Goal: Task Accomplishment & Management: Manage account settings

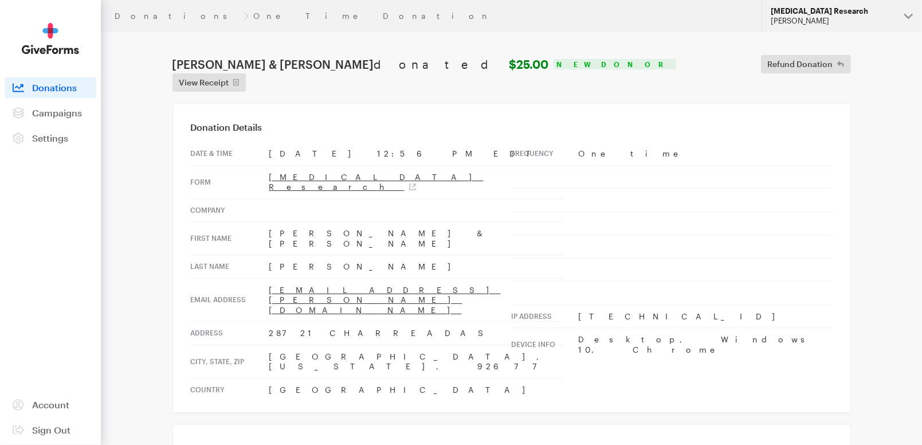
click at [844, 12] on div "[MEDICAL_DATA] Research" at bounding box center [833, 11] width 124 height 10
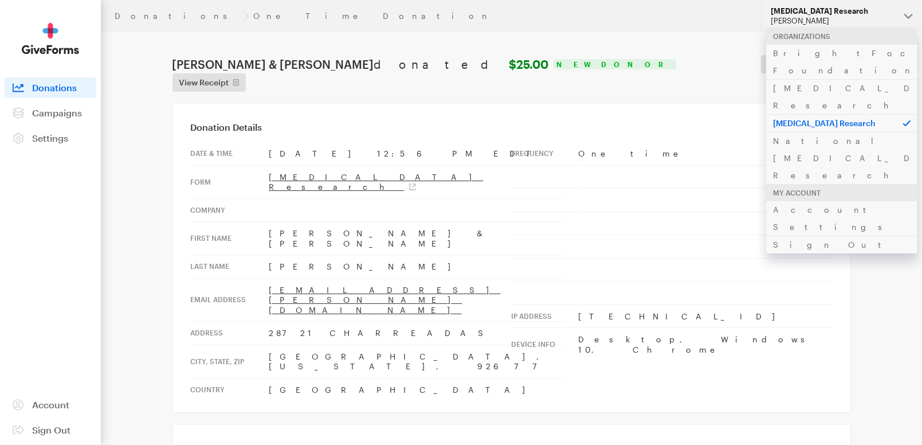
click at [813, 114] on p "[MEDICAL_DATA] Research" at bounding box center [841, 123] width 151 height 18
click at [821, 56] on link "BrightFocus Foundation" at bounding box center [841, 61] width 151 height 35
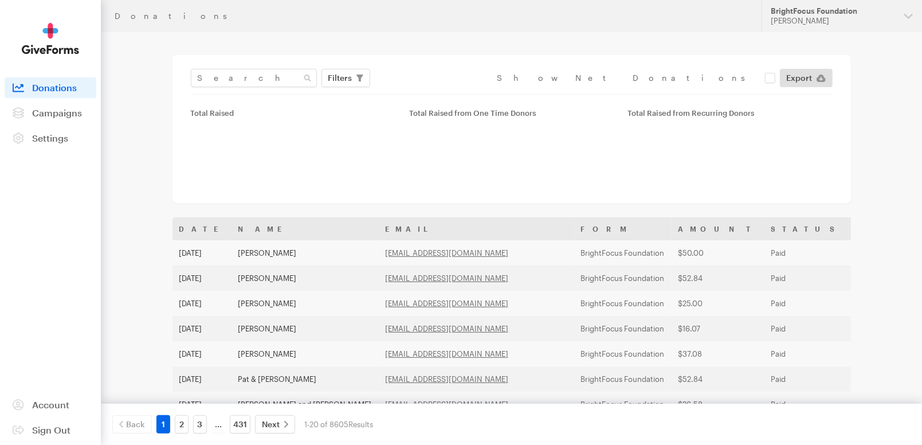
drag, startPoint x: 124, startPoint y: 12, endPoint x: 150, endPoint y: 15, distance: 26.0
click at [124, 11] on div "Donations" at bounding box center [431, 15] width 633 height 9
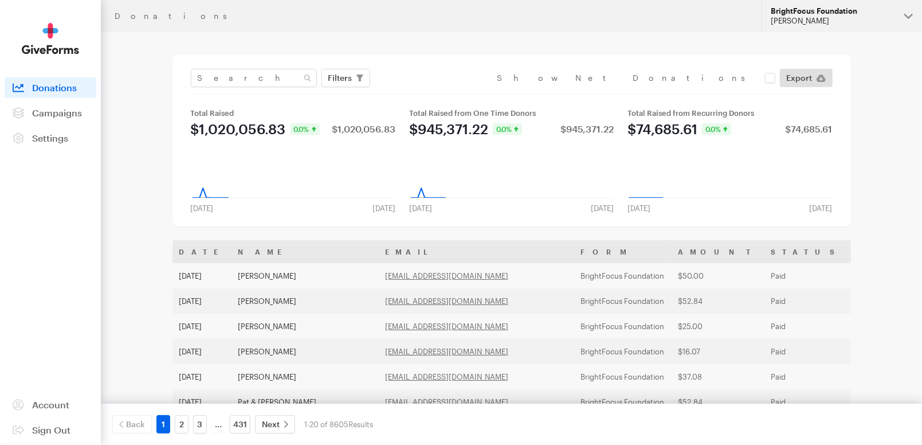
click at [801, 9] on div "BrightFocus Foundation" at bounding box center [833, 11] width 124 height 10
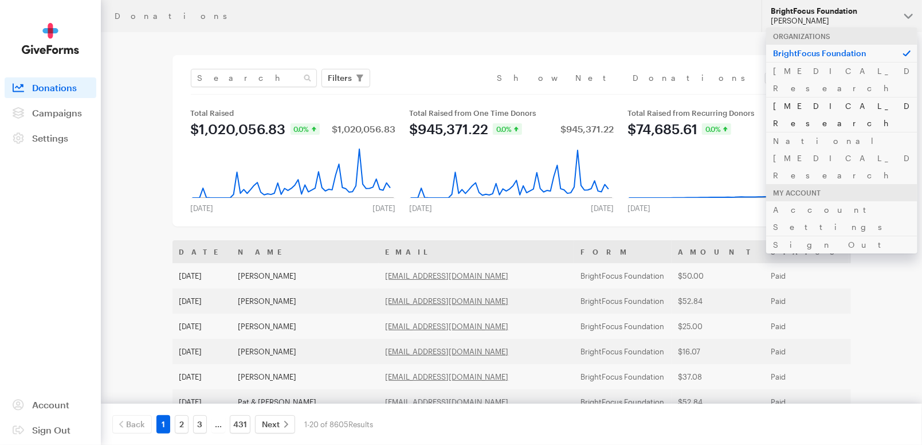
click at [835, 97] on link "[MEDICAL_DATA] Research" at bounding box center [841, 114] width 151 height 35
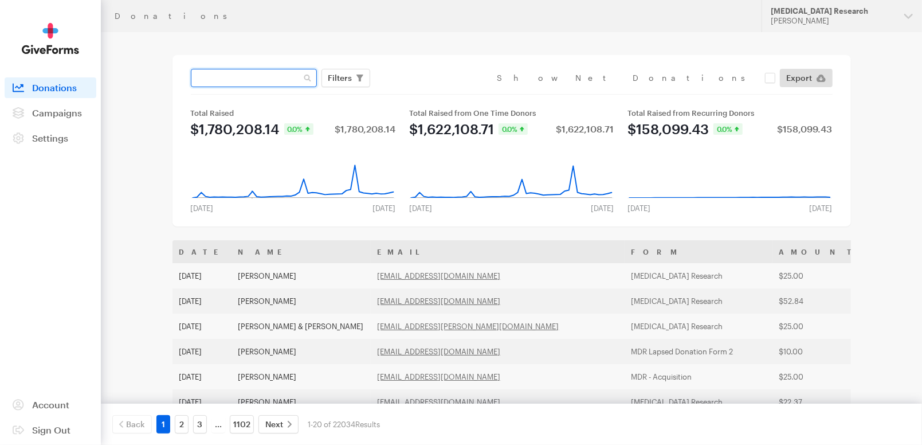
click at [249, 79] on input "text" at bounding box center [254, 78] width 126 height 18
paste input "[EMAIL_ADDRESS][DOMAIN_NAME]"
type input "[EMAIL_ADDRESS][DOMAIN_NAME]"
click at [427, 93] on button "Apply" at bounding box center [445, 102] width 37 height 18
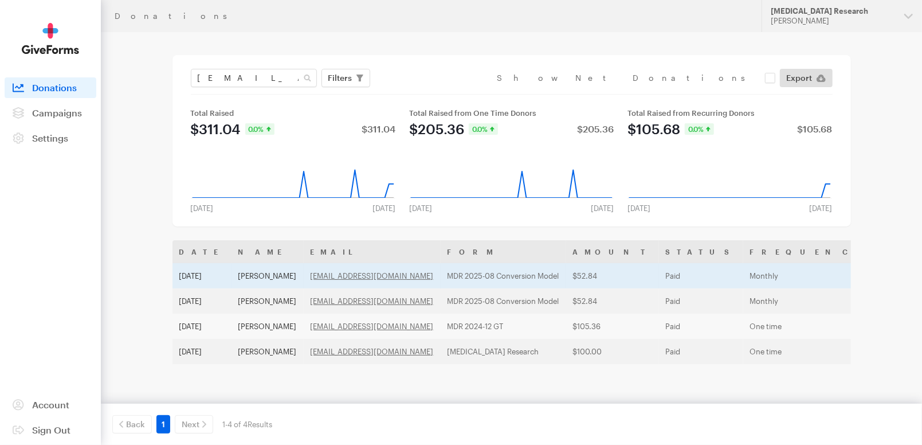
click at [491, 275] on td "MDR 2025-08 Conversion Model" at bounding box center [504, 275] width 126 height 25
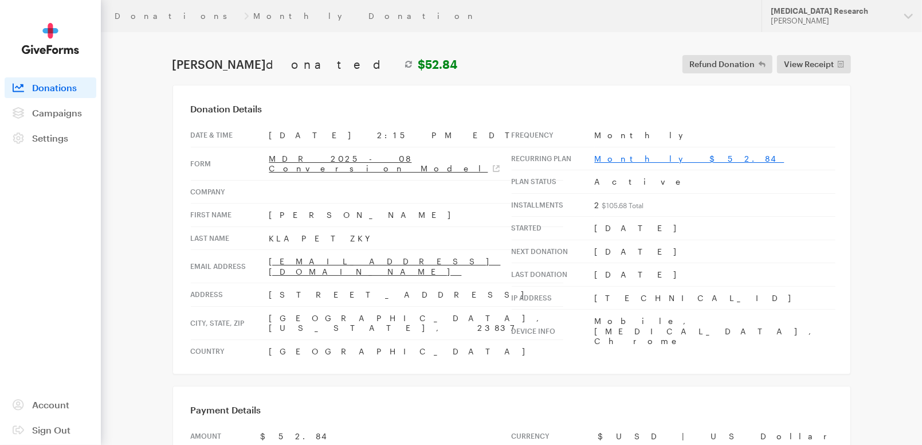
click at [619, 154] on link "Monthly $52.84" at bounding box center [690, 159] width 190 height 10
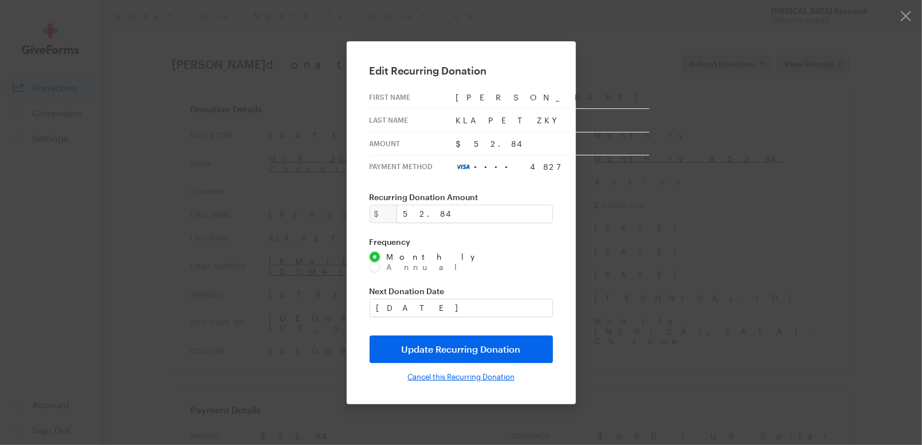
click at [444, 372] on input "Cancel this Recurring Donation" at bounding box center [461, 376] width 107 height 9
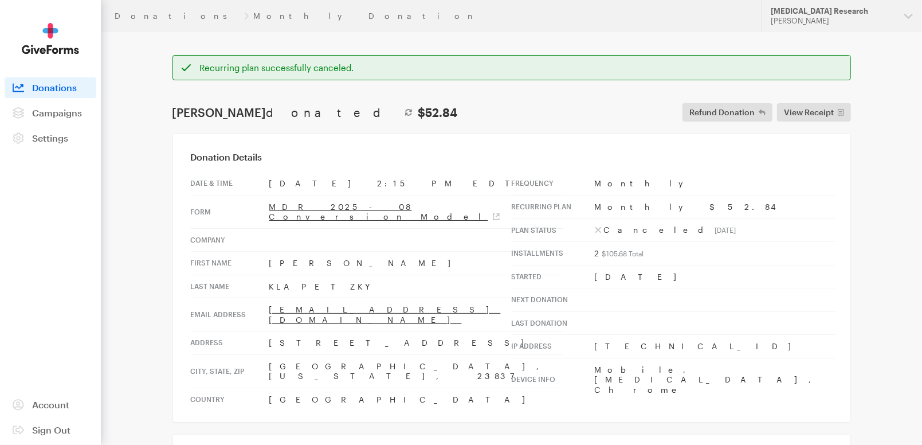
click at [132, 7] on header "Donations Monthly Donation Updates Support Macular Degeneration Research Criste…" at bounding box center [511, 16] width 821 height 32
click at [131, 11] on link "Donations" at bounding box center [177, 15] width 125 height 9
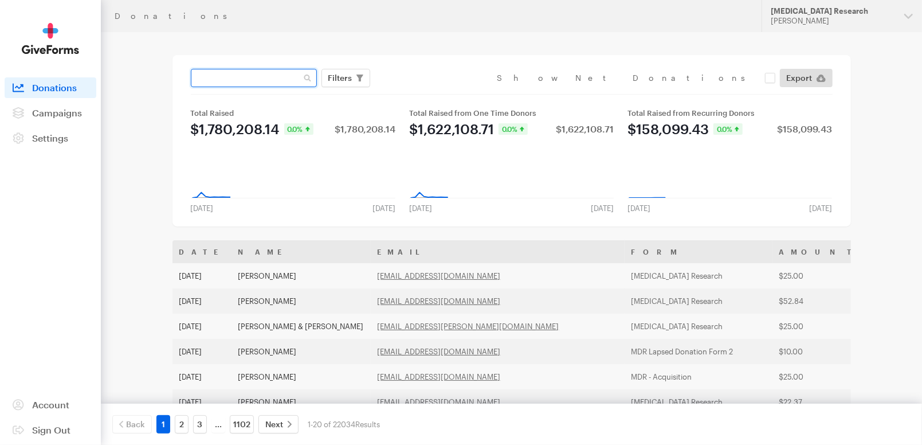
click at [269, 81] on input "text" at bounding box center [254, 78] width 126 height 18
paste input "[EMAIL_ADDRESS][DOMAIN_NAME]"
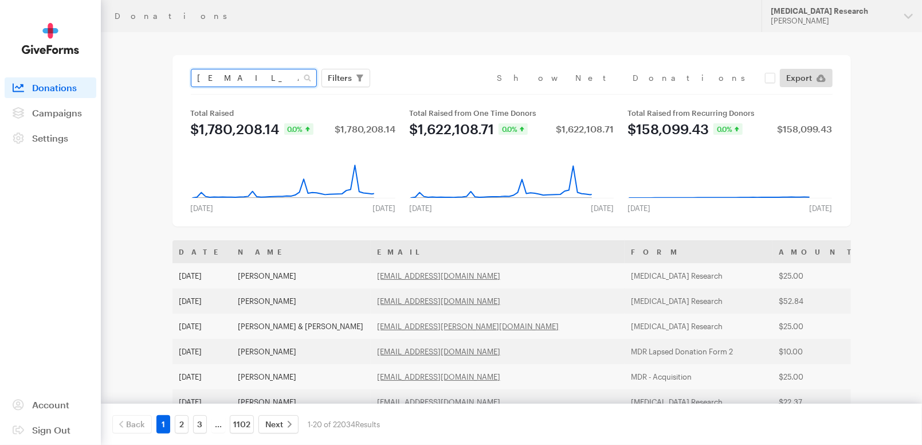
type input "[EMAIL_ADDRESS][DOMAIN_NAME]"
click at [427, 93] on button "Apply" at bounding box center [445, 102] width 37 height 18
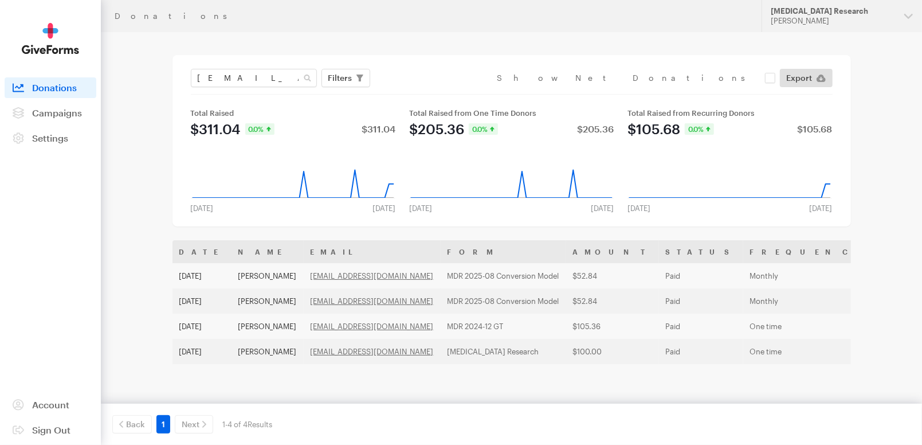
click at [132, 21] on header "Donations Updates Support [MEDICAL_DATA] Research [PERSON_NAME] Organizations B…" at bounding box center [511, 16] width 821 height 32
